Goal: Navigation & Orientation: Find specific page/section

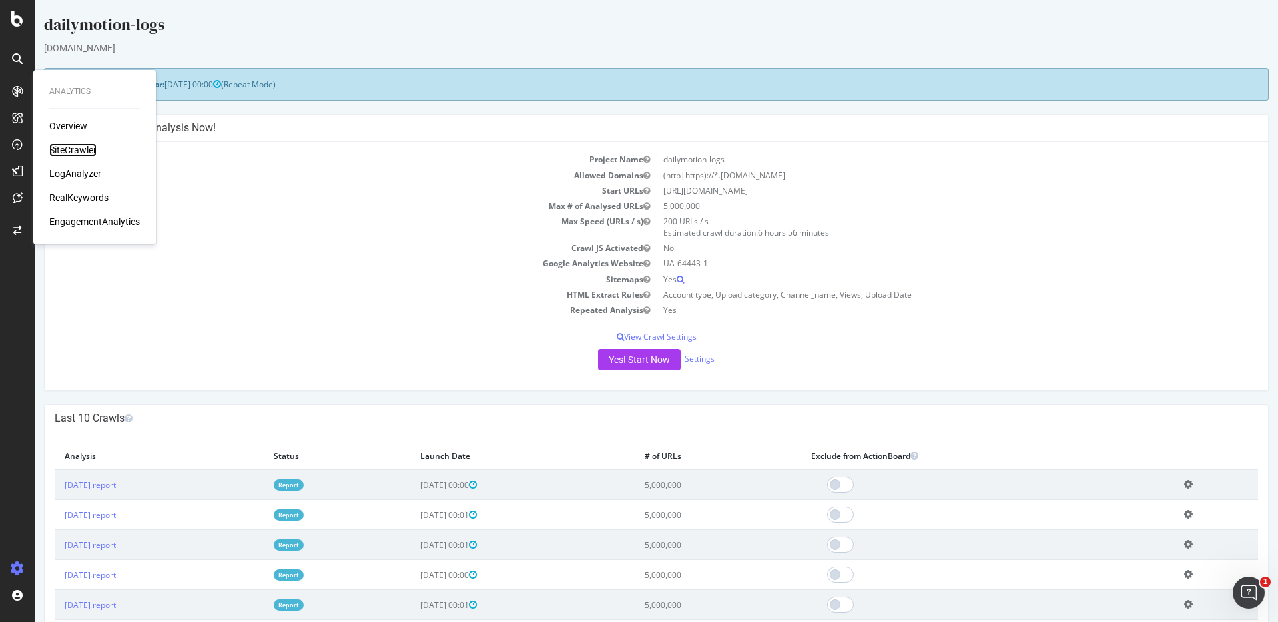
click at [63, 151] on div "SiteCrawler" at bounding box center [72, 149] width 47 height 13
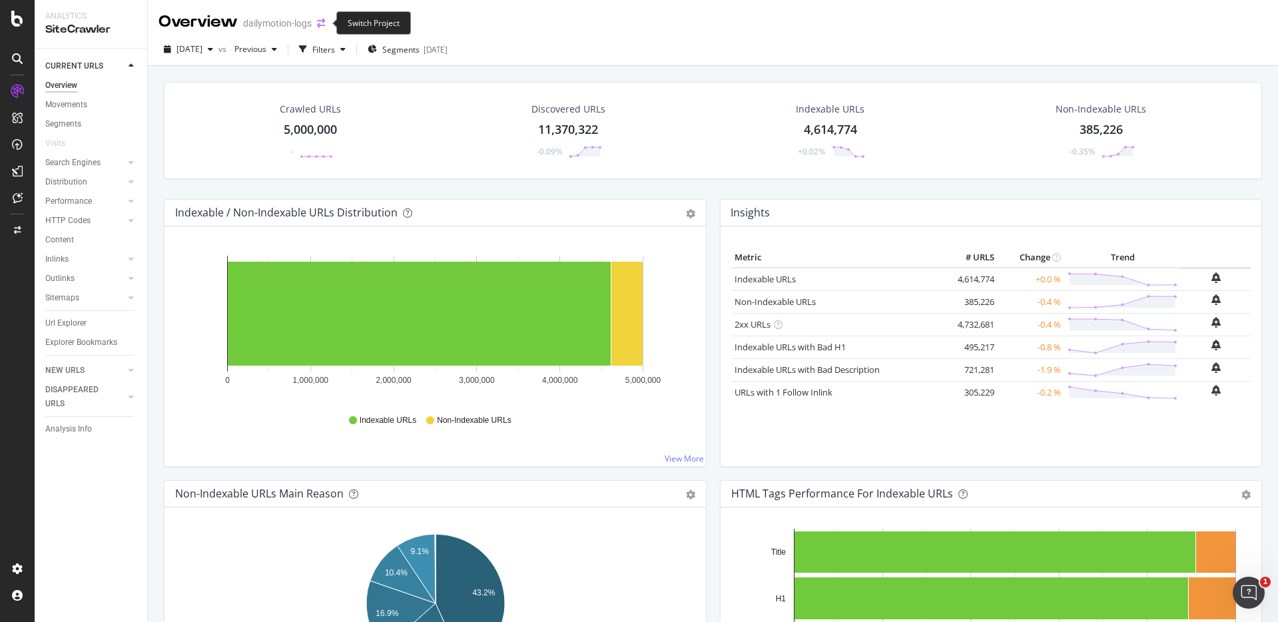
click at [324, 26] on icon "arrow-right-arrow-left" at bounding box center [321, 23] width 8 height 9
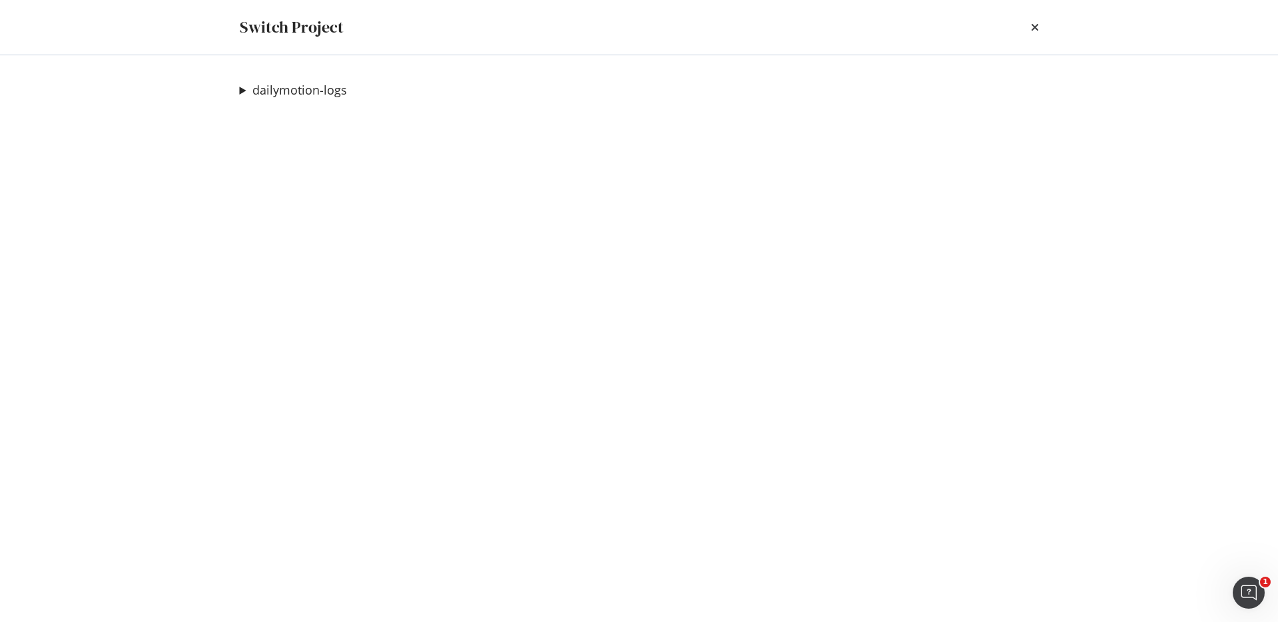
click at [242, 95] on summary "dailymotion-logs" at bounding box center [293, 90] width 107 height 17
click at [319, 115] on link "Dailymotion preprod" at bounding box center [314, 117] width 128 height 14
